Goal: Task Accomplishment & Management: Manage account settings

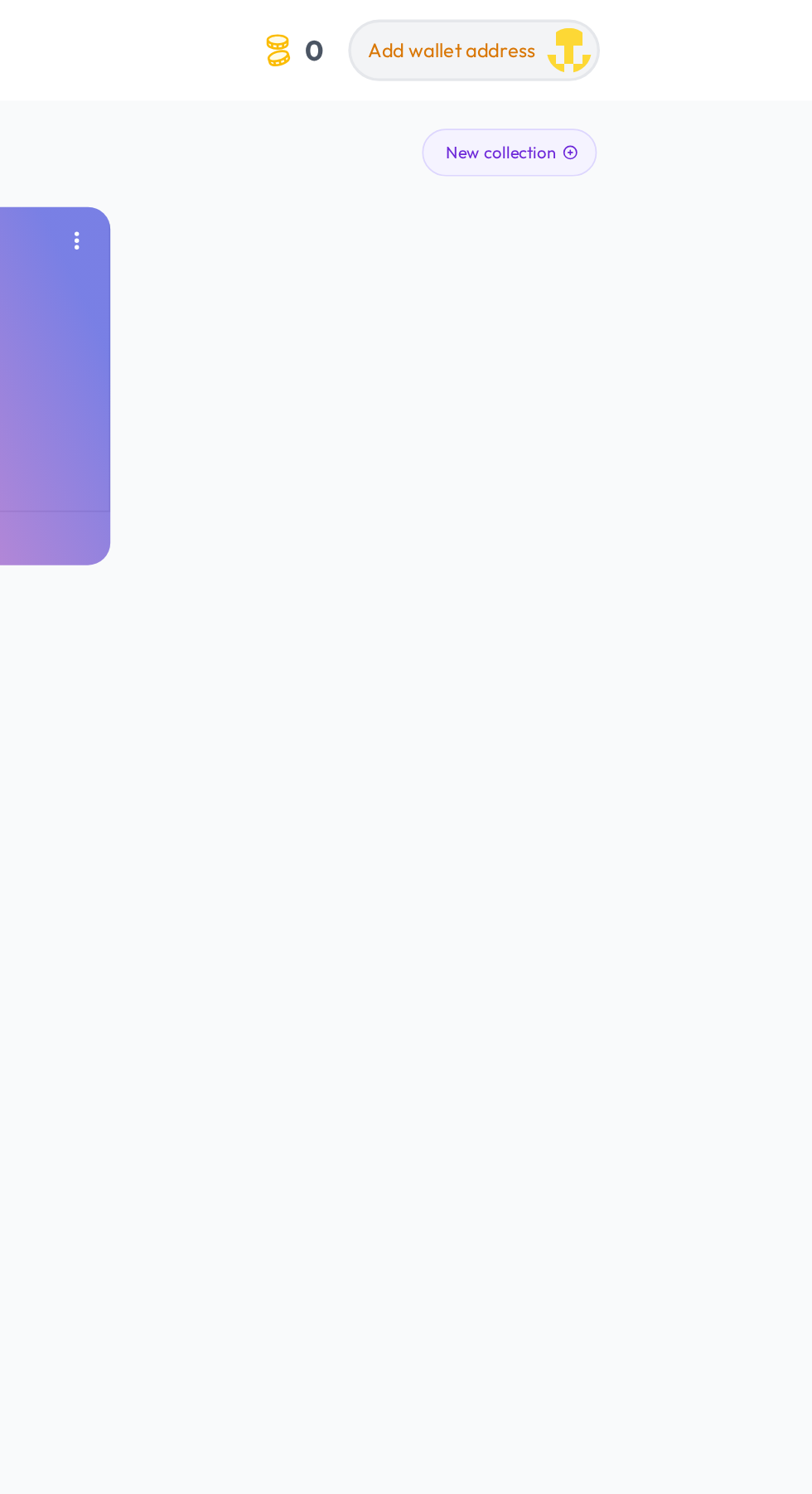
click at [594, 25] on span "Add wallet address" at bounding box center [598, 30] width 99 height 15
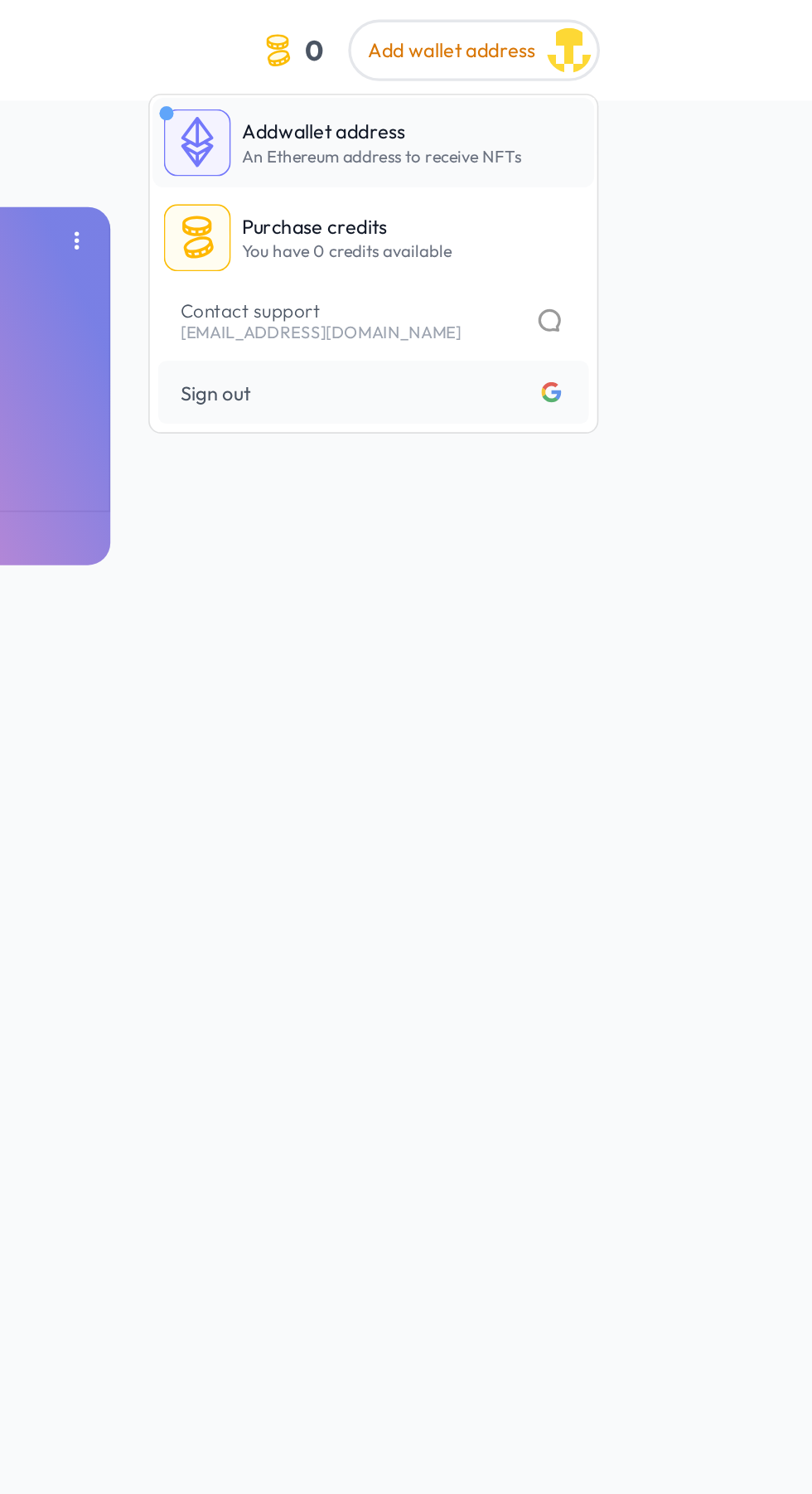
click at [472, 95] on link "Add wallet address An Ethereum address to receive NFTs" at bounding box center [552, 84] width 262 height 53
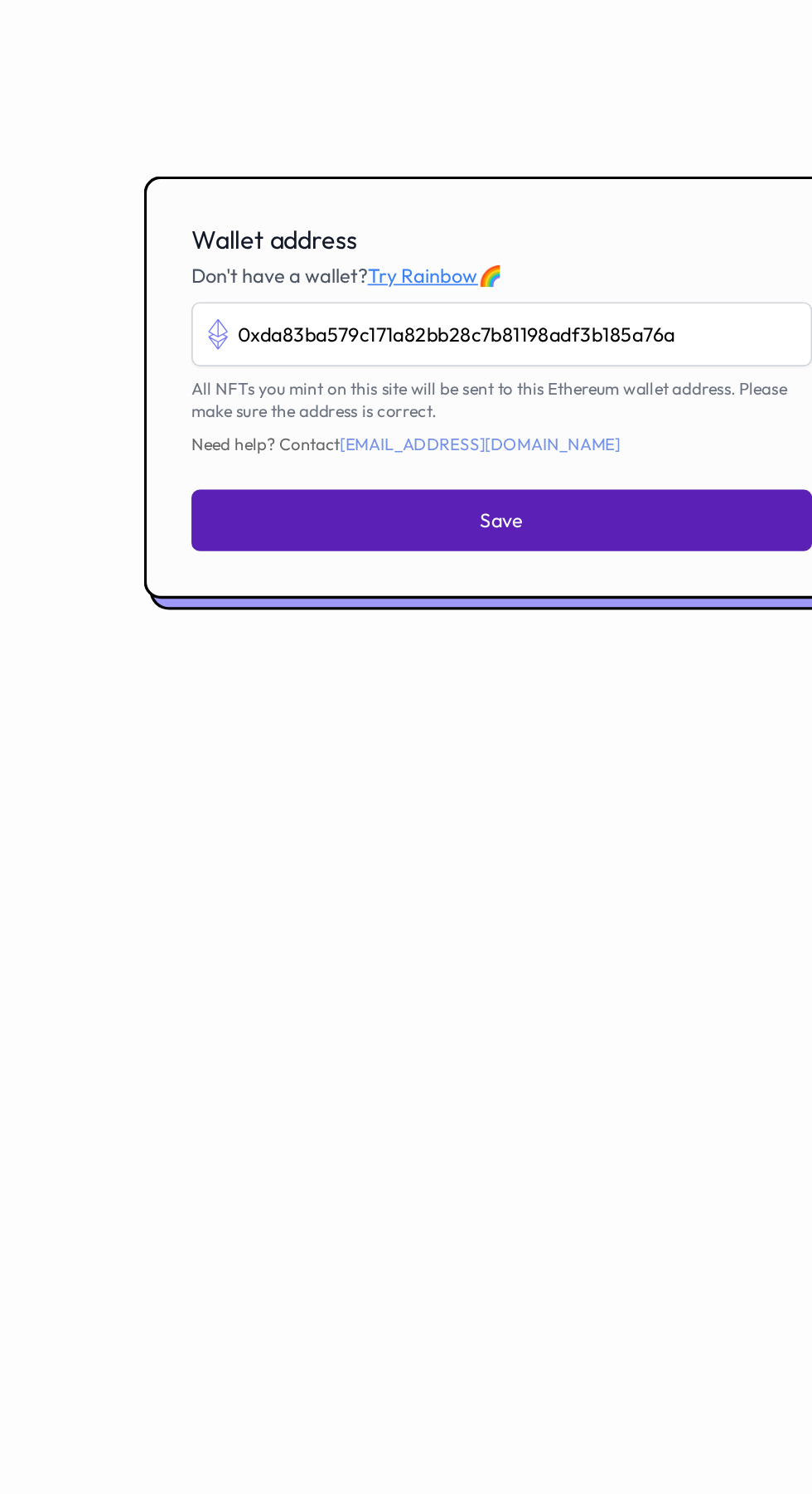
type input "0xda83ba579c171a82bb28c7b81198adf3b185a76a"
click at [302, 844] on button "Save" at bounding box center [406, 825] width 368 height 36
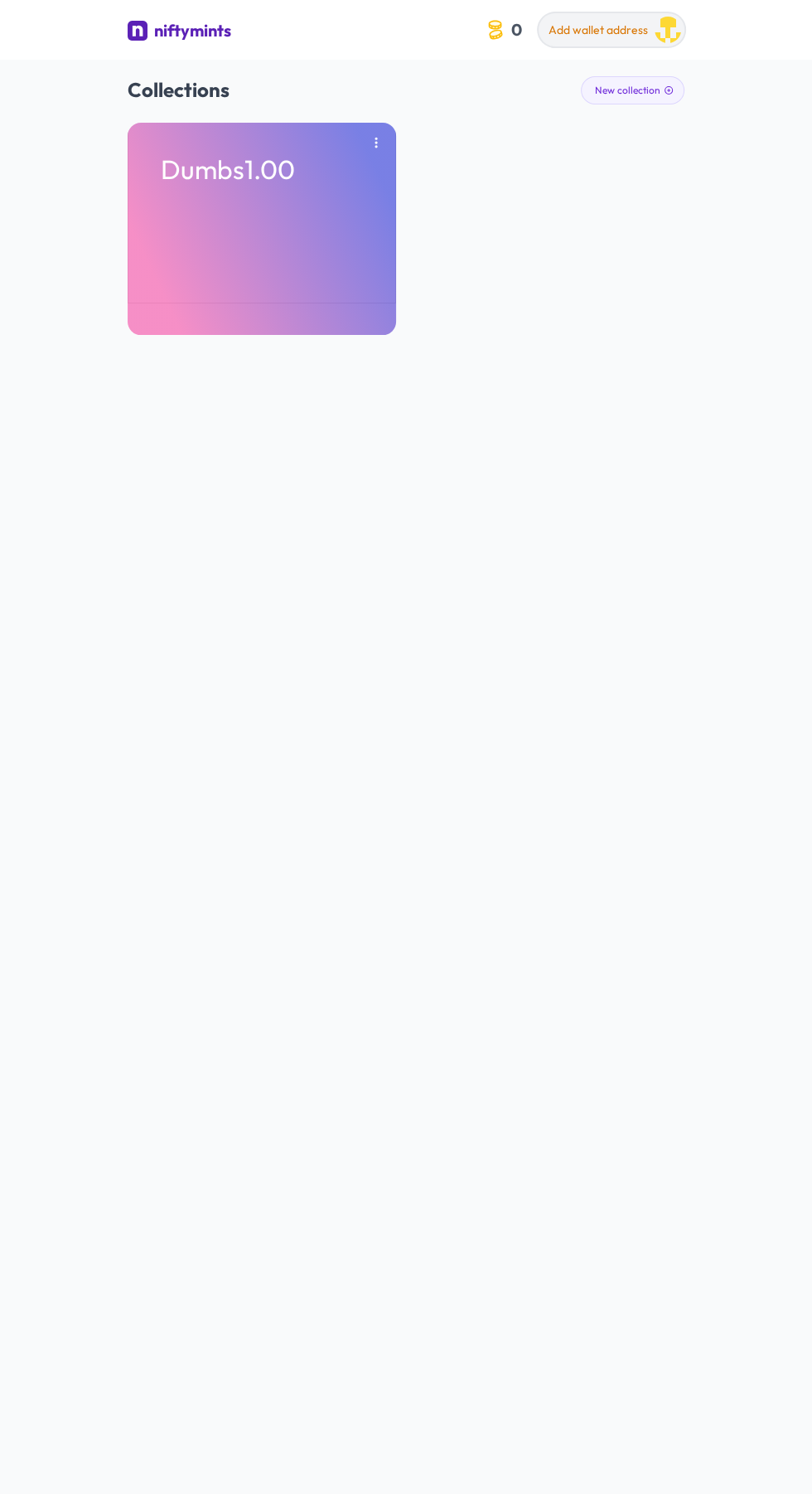
click at [571, 38] on div "Add wallet address" at bounding box center [598, 33] width 99 height 22
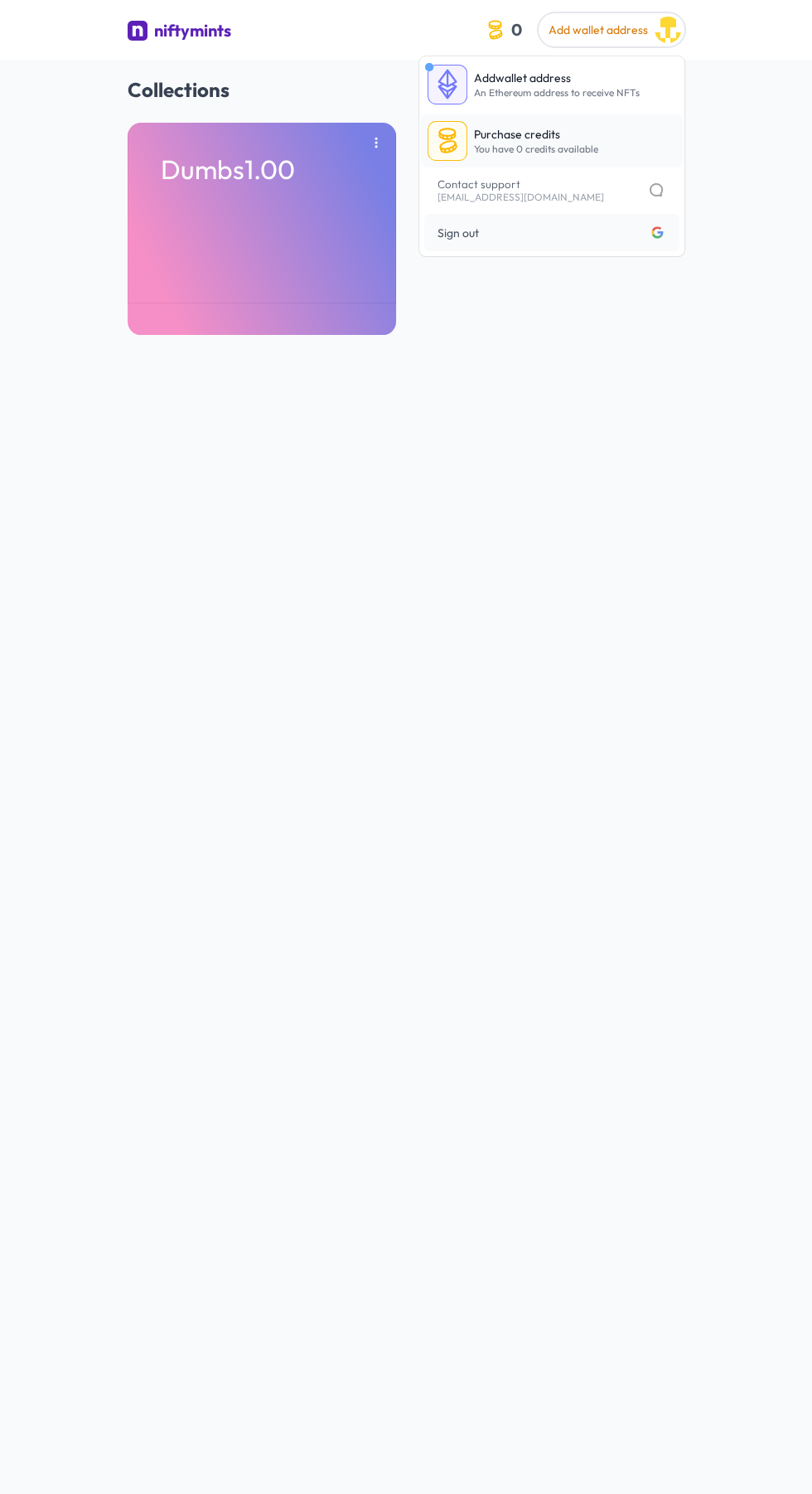
click at [480, 123] on link "Purchase credits You have 0 credits available" at bounding box center [552, 141] width 262 height 53
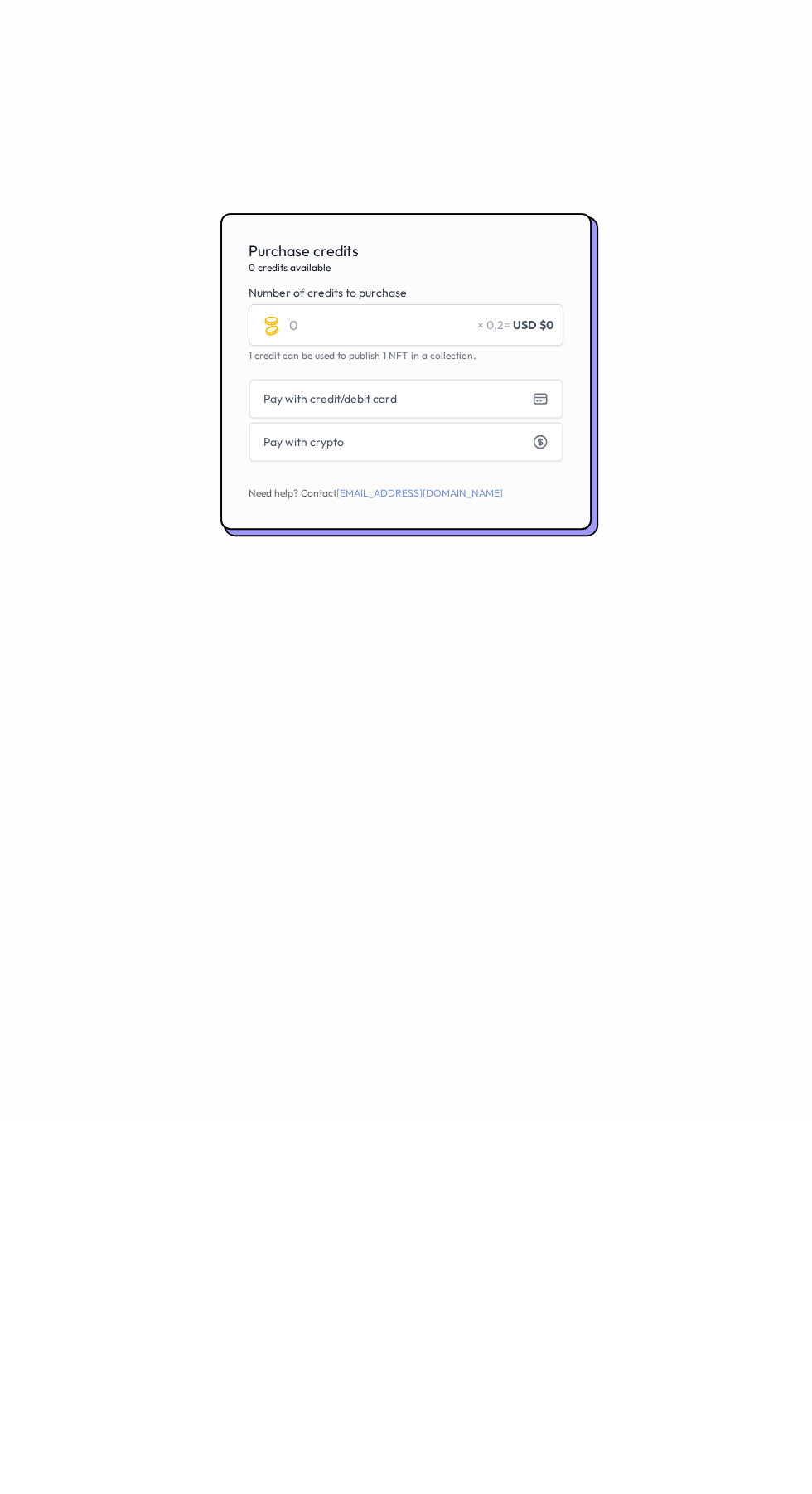
click at [259, 566] on div at bounding box center [406, 747] width 812 height 1494
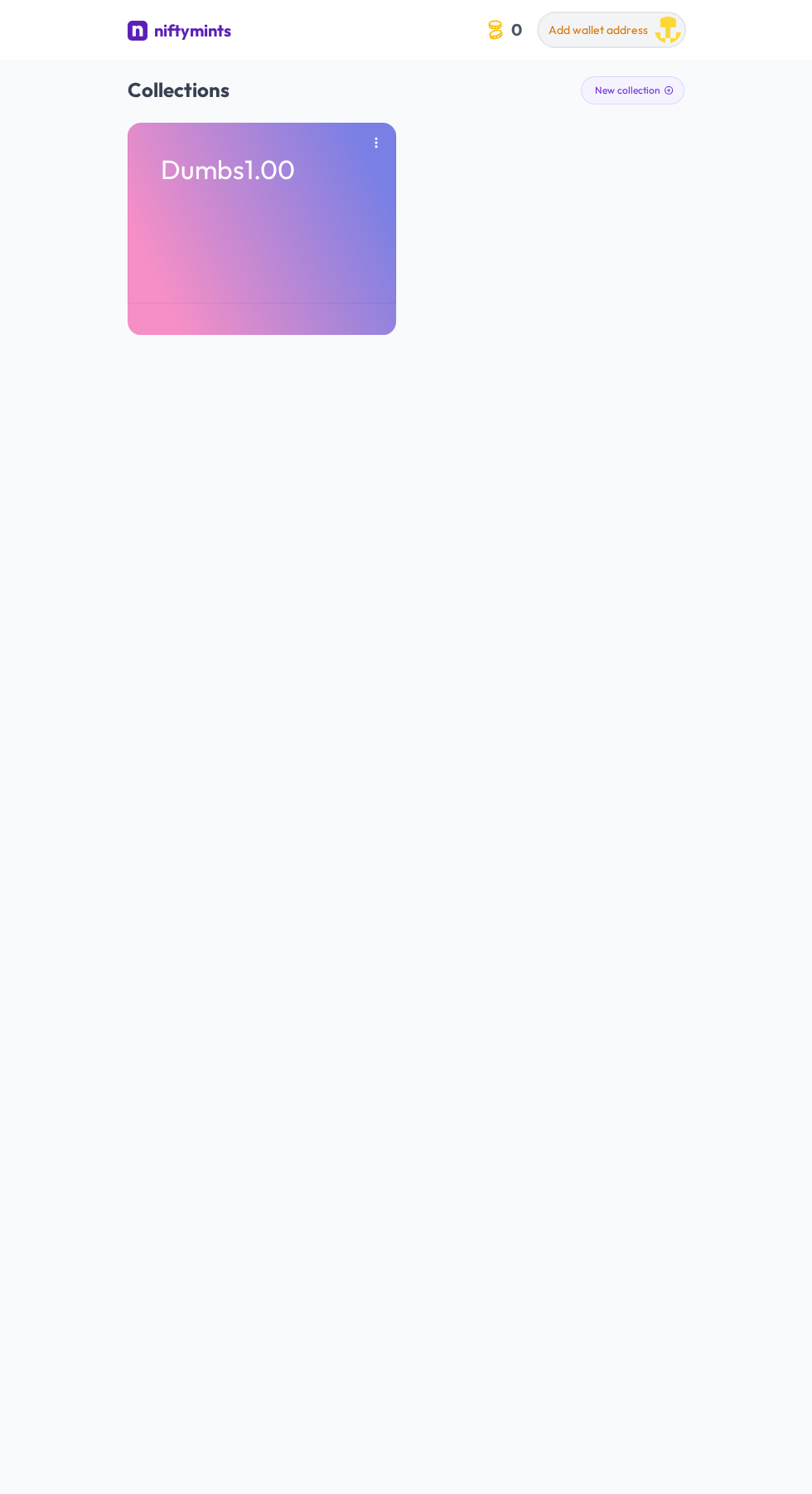
click at [548, 19] on button "Add wallet address" at bounding box center [611, 29] width 146 height 33
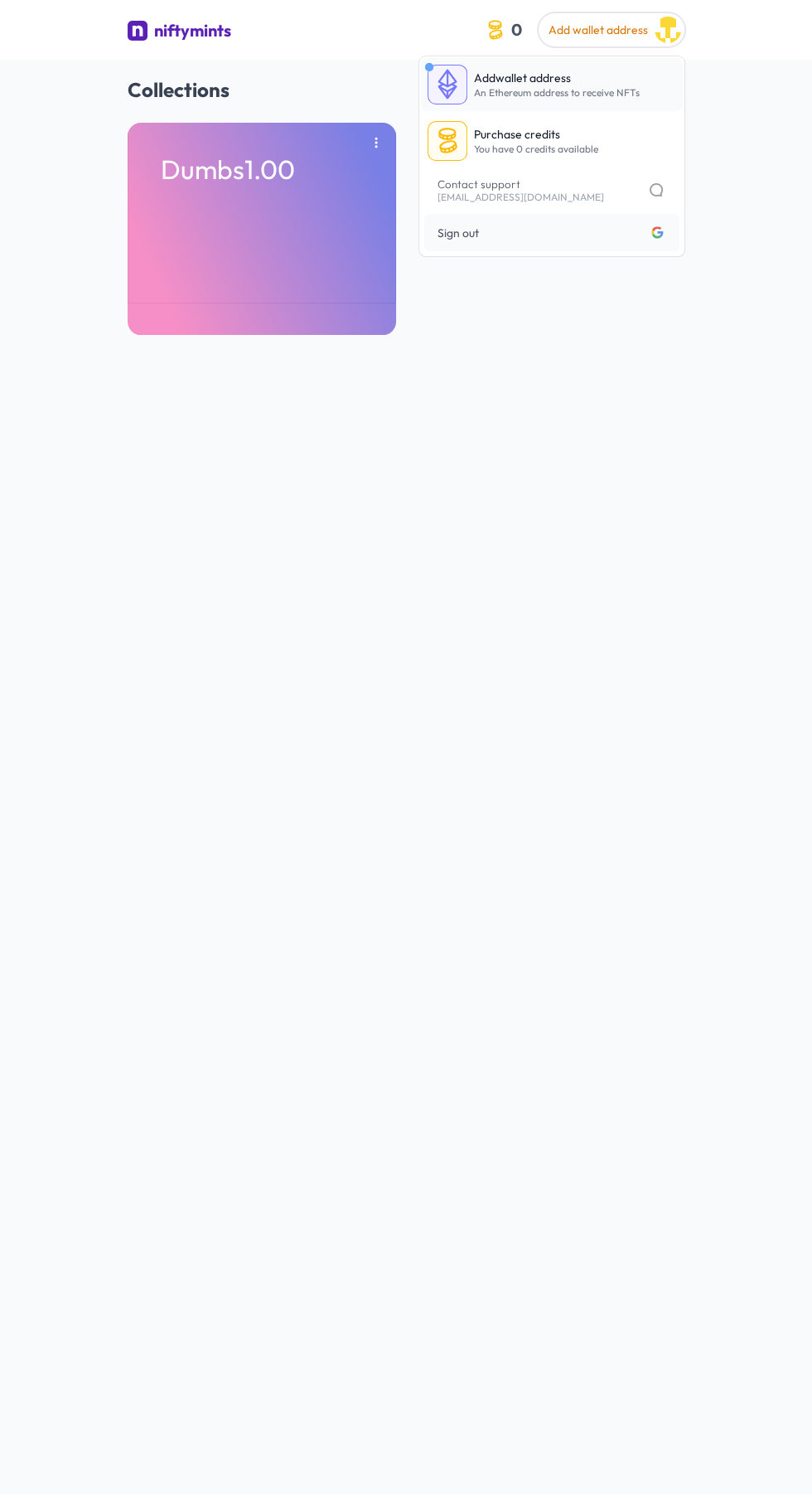
click at [460, 68] on img at bounding box center [447, 84] width 40 height 40
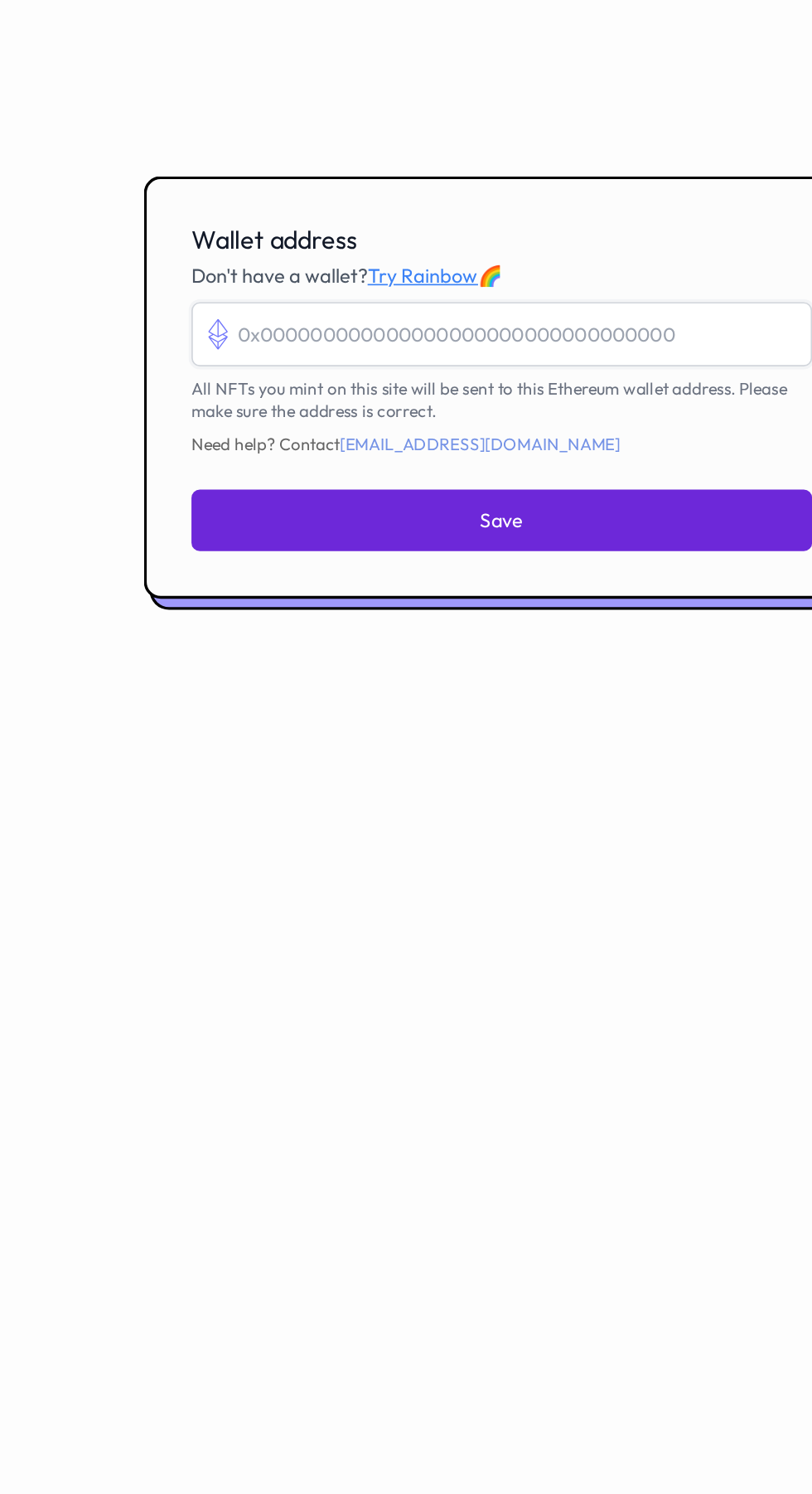
click at [291, 735] on input "Wallet address" at bounding box center [406, 715] width 368 height 38
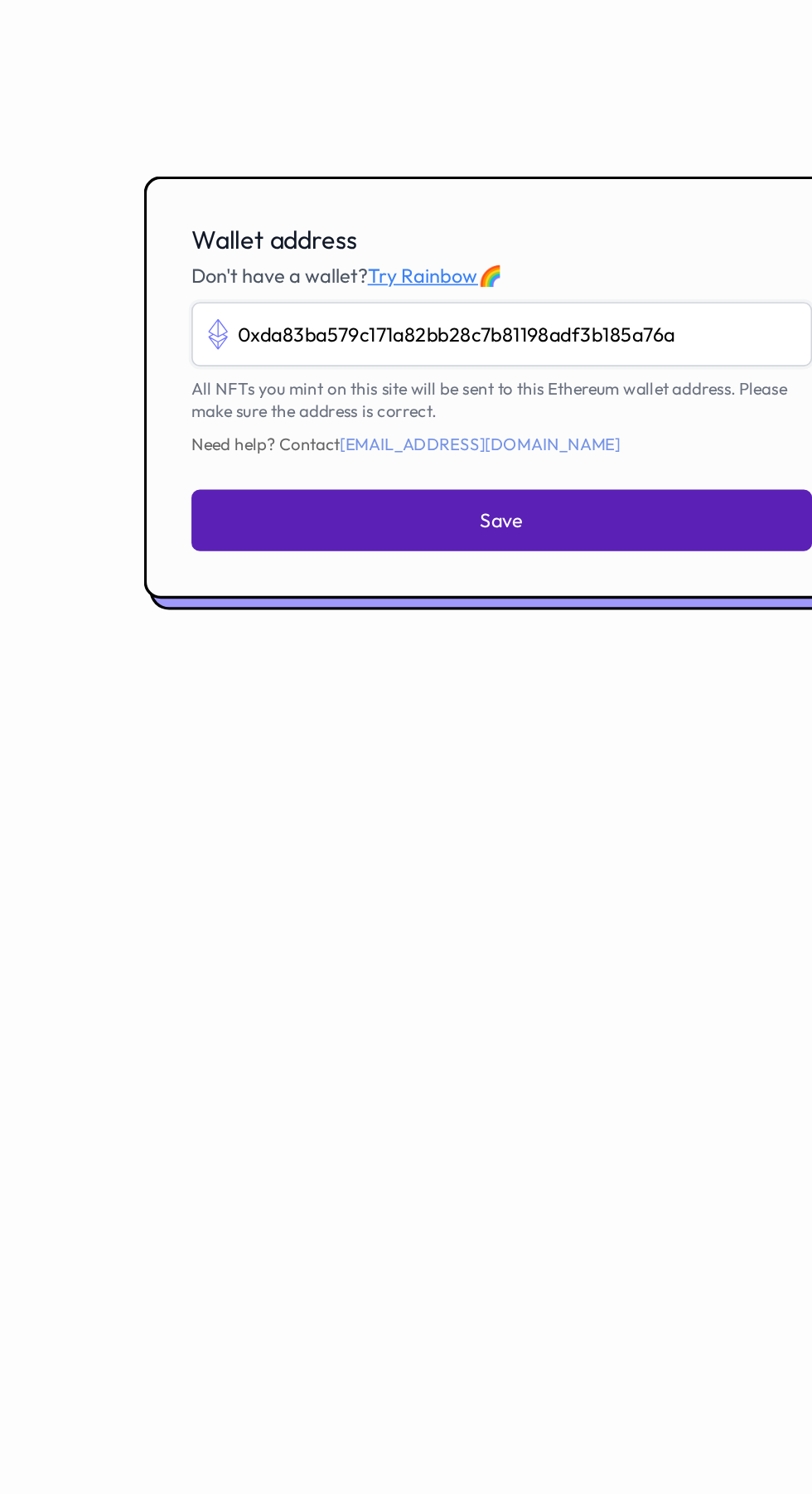
type input "0xda83ba579c171a82bb28c7b81198adf3b185a76a"
click at [325, 844] on button "Save" at bounding box center [406, 825] width 368 height 36
